Goal: Task Accomplishment & Management: Use online tool/utility

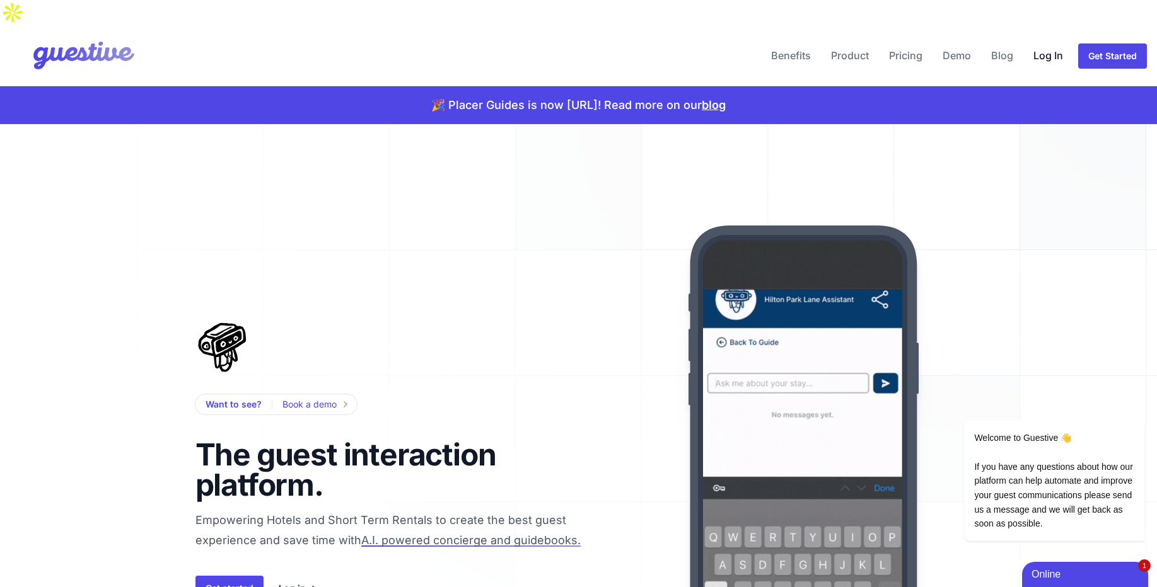
click at [1039, 40] on link "Log In" at bounding box center [1048, 55] width 40 height 30
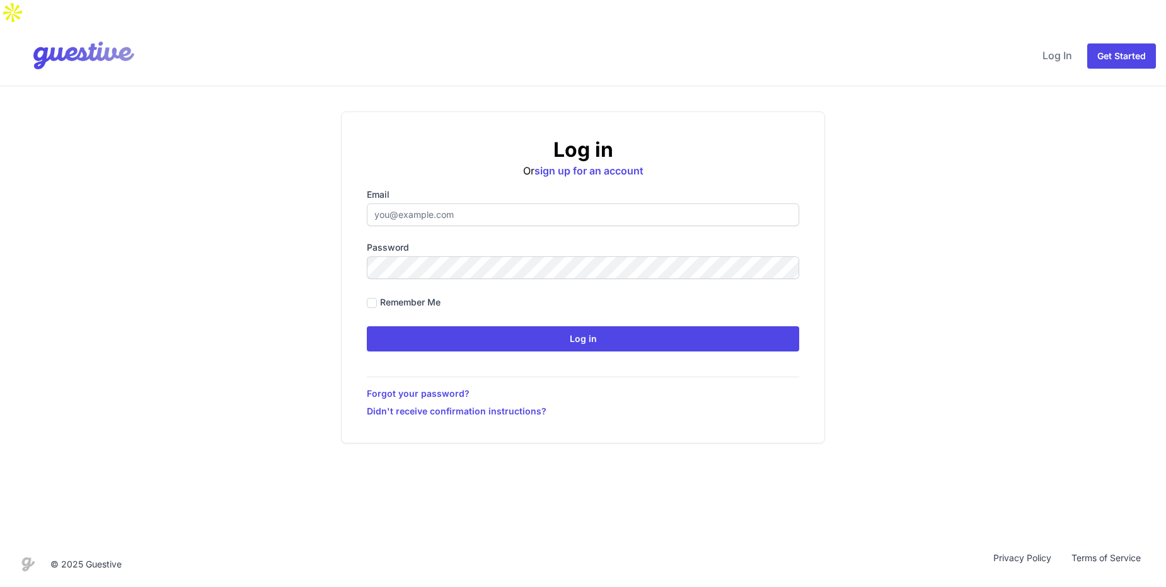
click at [440, 204] on input "Email" at bounding box center [583, 215] width 432 height 23
type input "[EMAIL_ADDRESS][DOMAIN_NAME]"
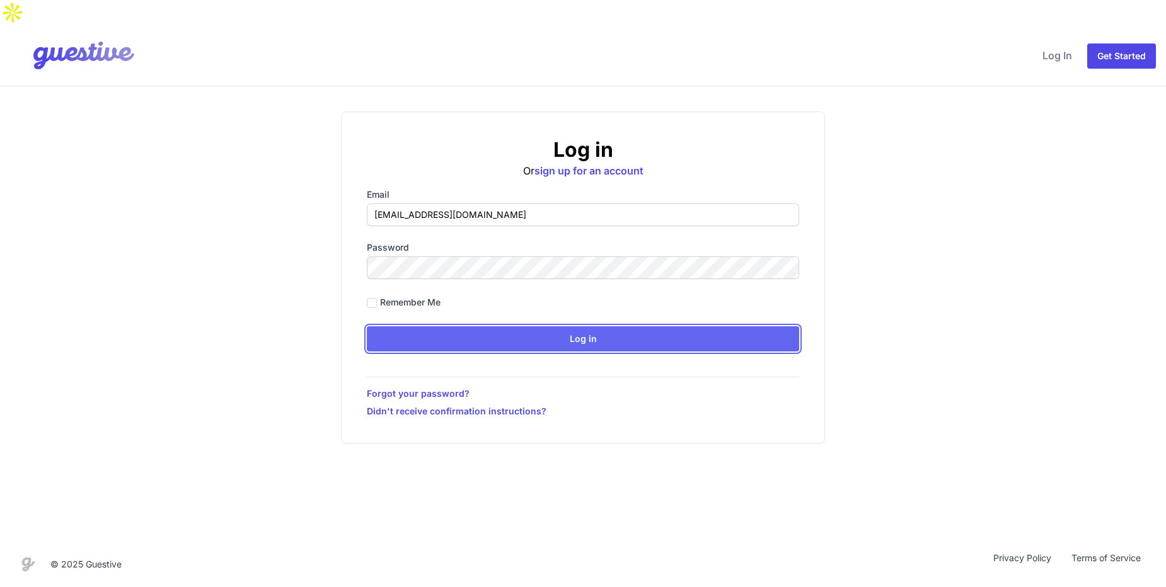
click at [463, 326] on input "Log in" at bounding box center [583, 338] width 432 height 25
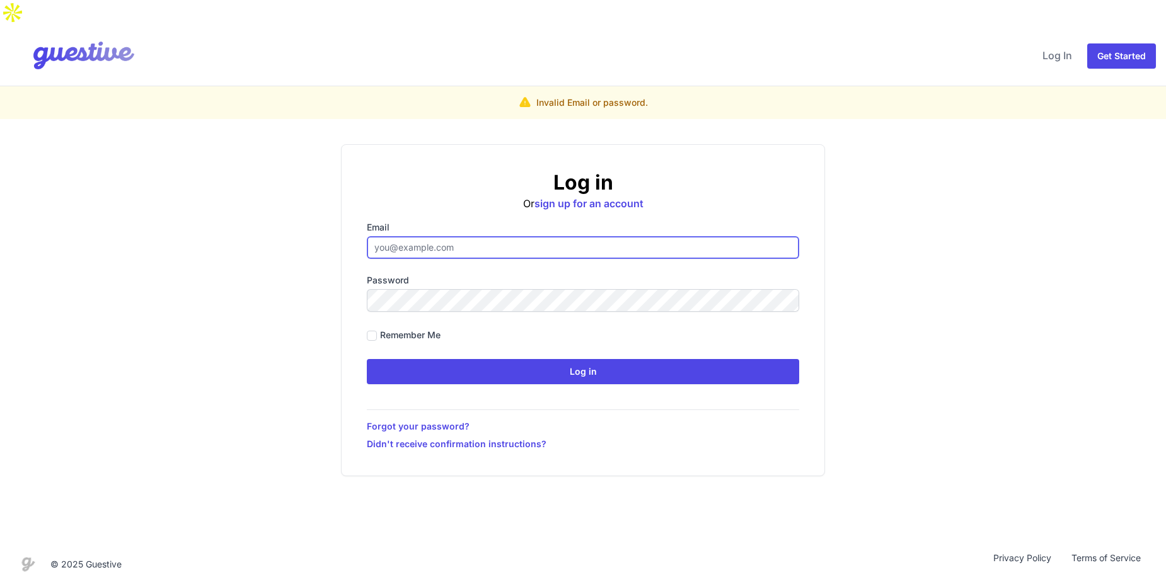
click at [585, 236] on input "Email" at bounding box center [583, 247] width 432 height 23
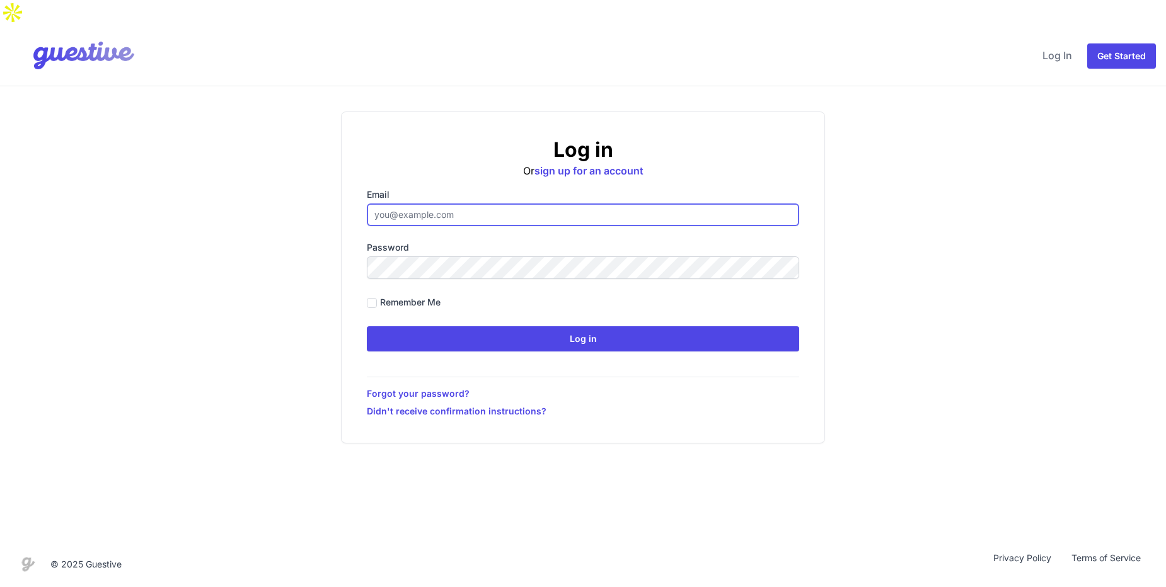
type input "[EMAIL_ADDRESS][DOMAIN_NAME]"
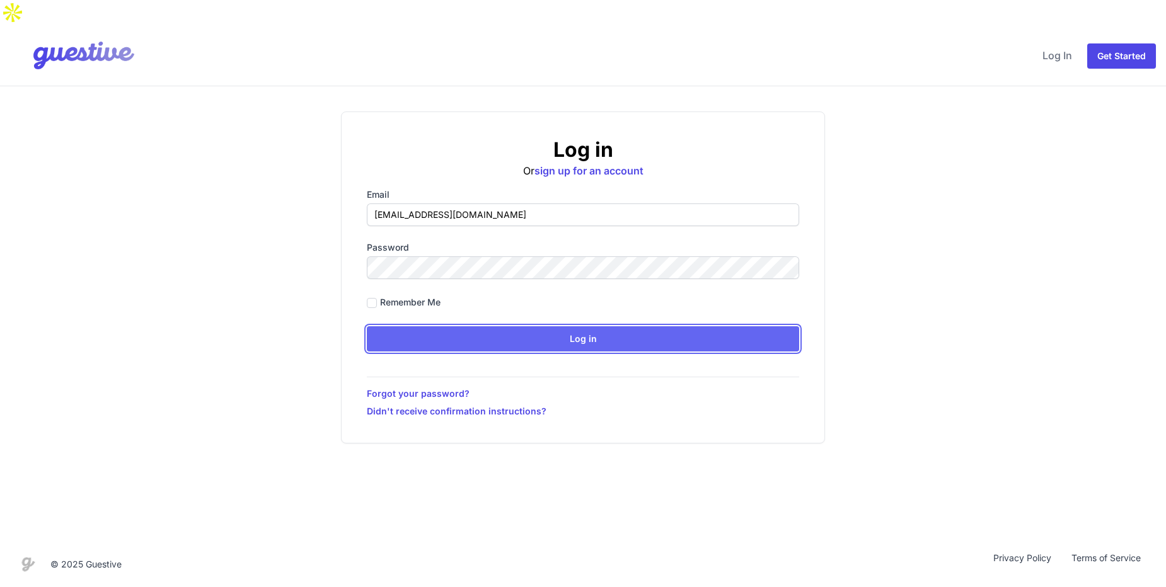
click at [456, 326] on input "Log in" at bounding box center [583, 338] width 432 height 25
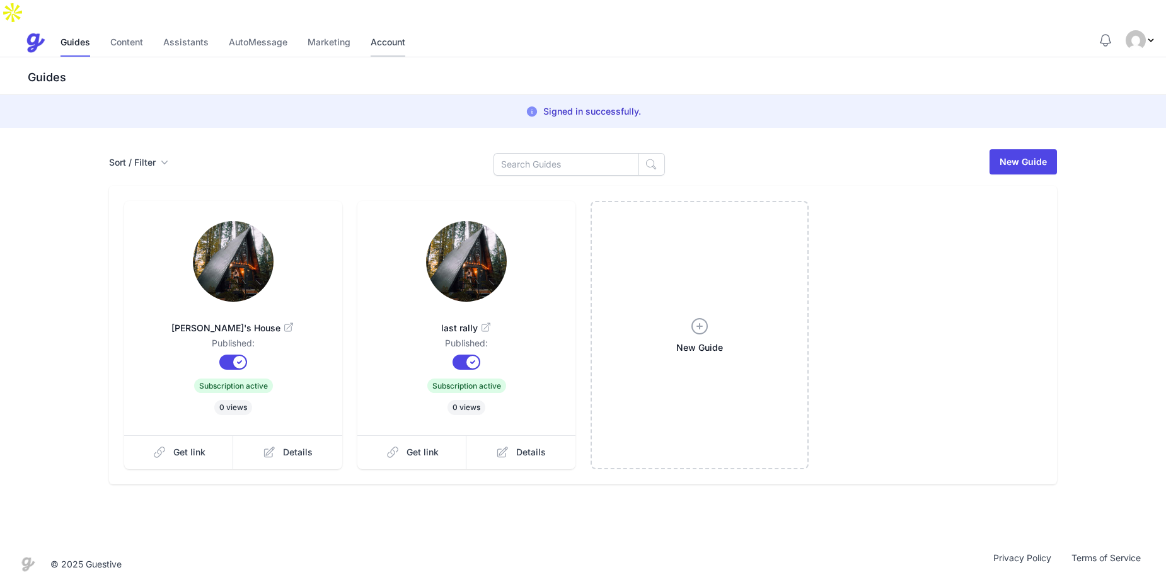
click at [401, 30] on link "Account" at bounding box center [388, 43] width 35 height 27
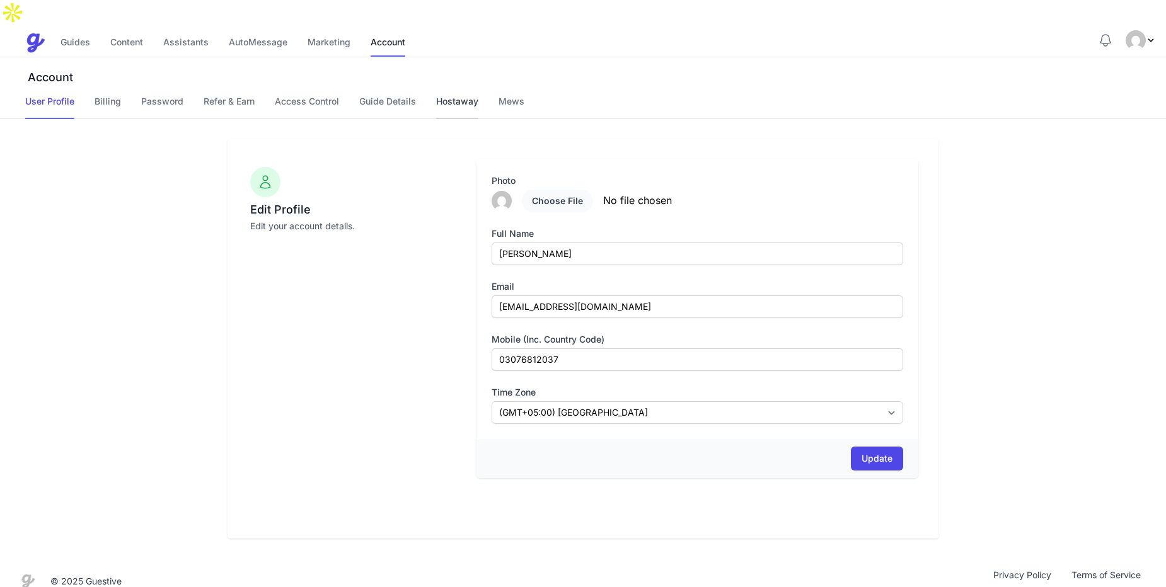
click at [453, 95] on link "Hostaway" at bounding box center [457, 107] width 42 height 24
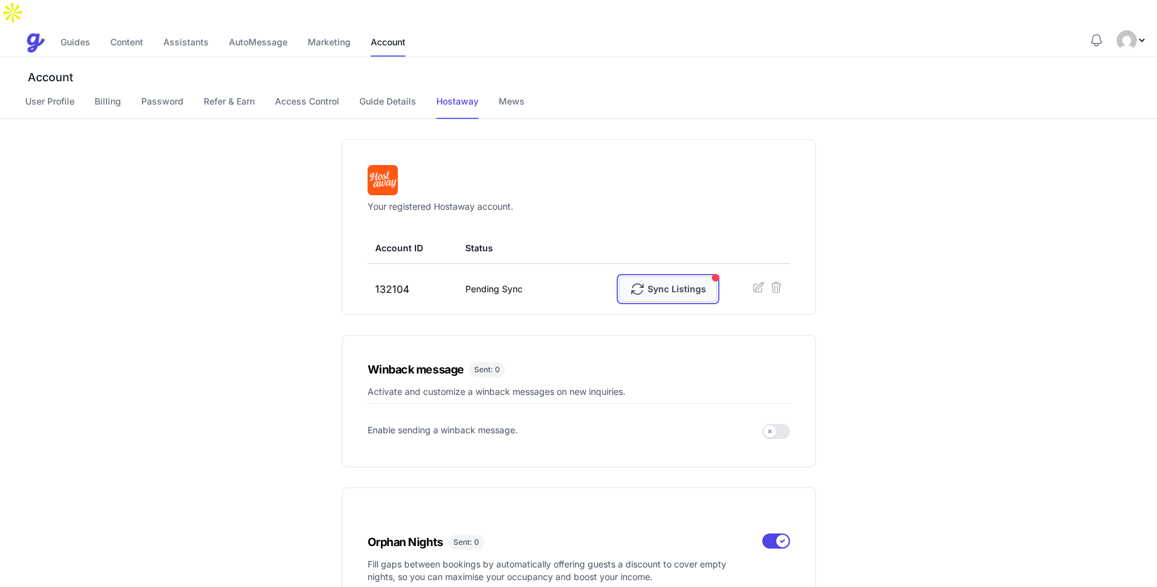
click at [653, 277] on span "Sync Listings" at bounding box center [668, 289] width 76 height 25
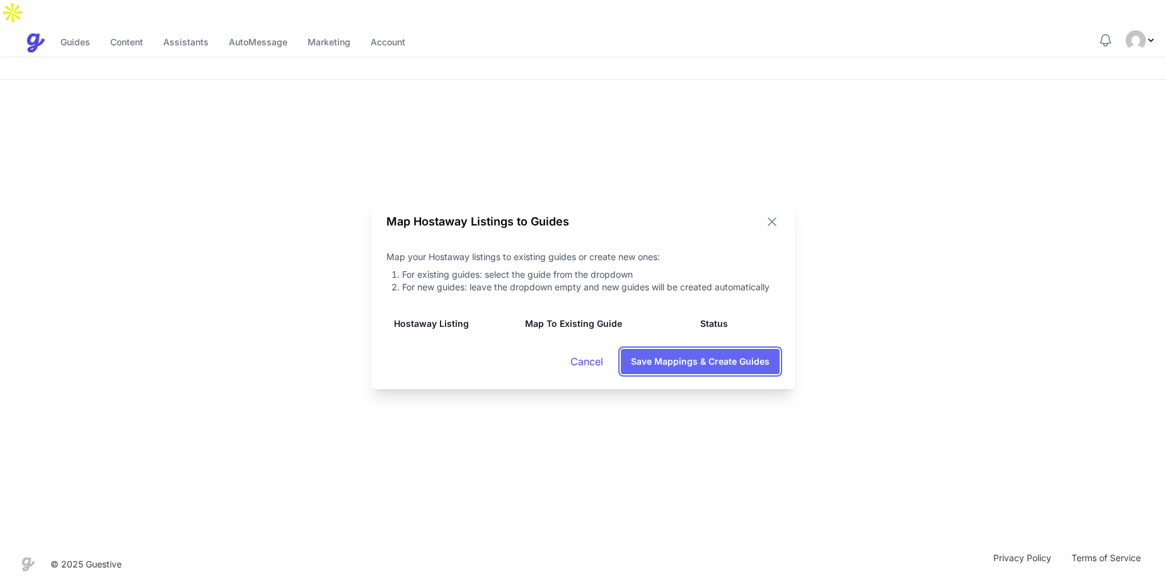
click at [721, 359] on button "Save Mappings & Create Guides" at bounding box center [700, 361] width 159 height 25
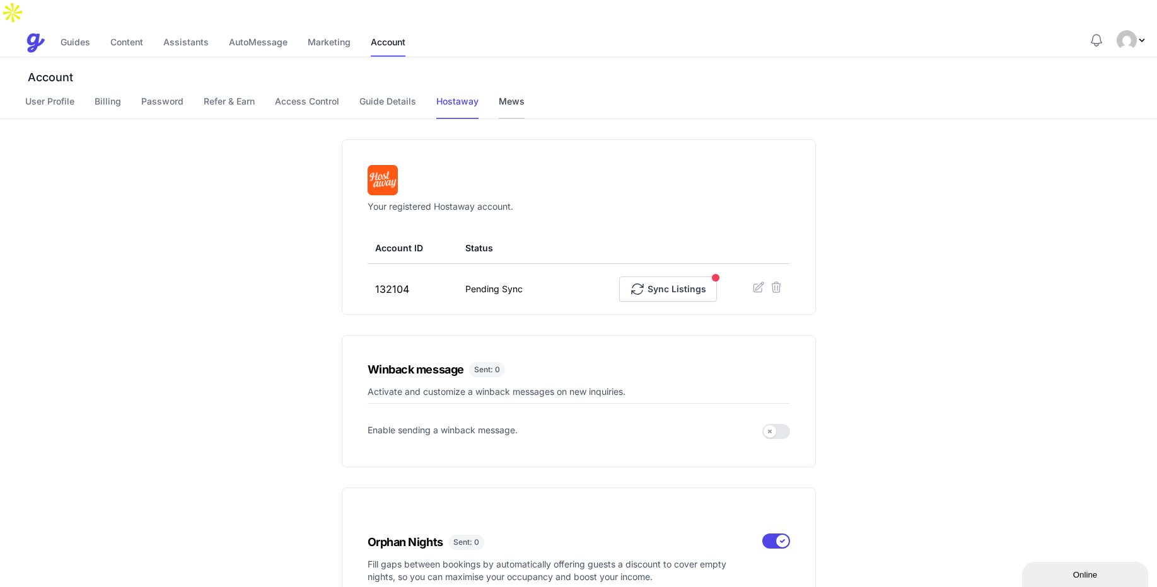
click at [509, 95] on link "Mews" at bounding box center [512, 107] width 26 height 24
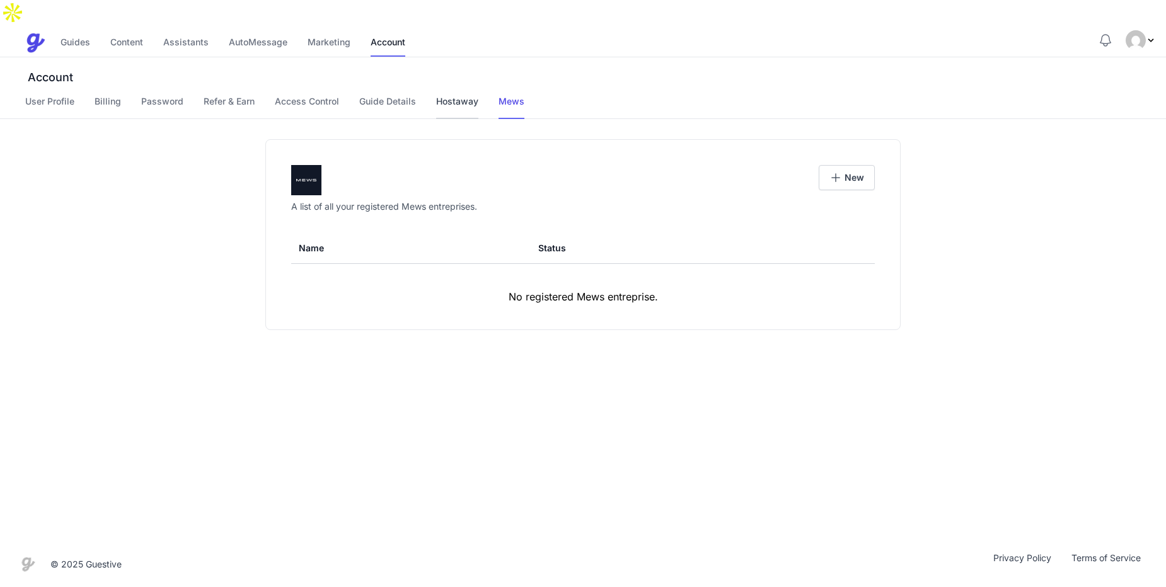
click at [454, 95] on link "Hostaway" at bounding box center [457, 107] width 42 height 24
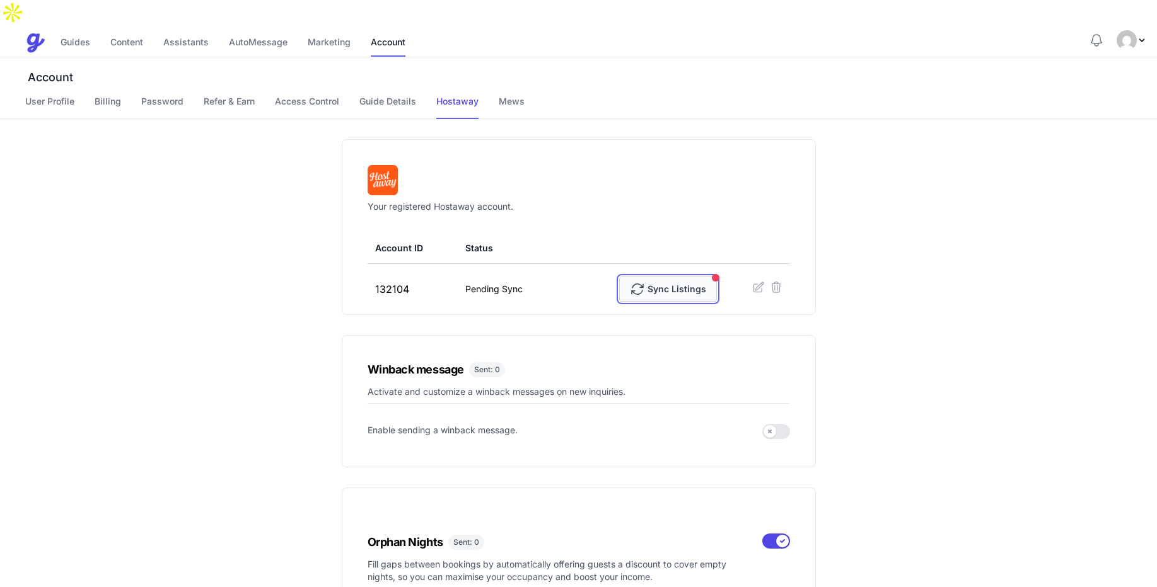
click at [652, 277] on span "Sync Listings" at bounding box center [668, 289] width 76 height 25
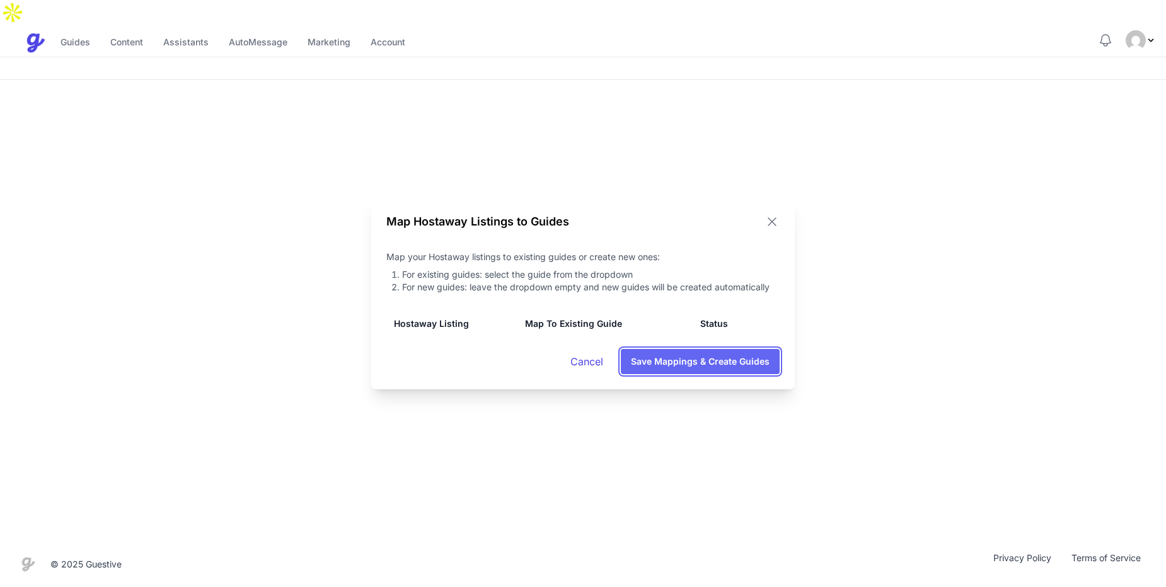
click at [694, 361] on button "Save Mappings & Create Guides" at bounding box center [700, 361] width 159 height 25
